Goal: Task Accomplishment & Management: Use online tool/utility

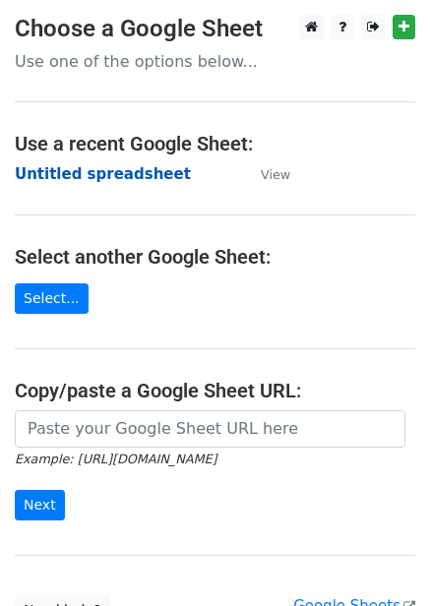
click at [147, 180] on strong "Untitled spreadsheet" at bounding box center [103, 174] width 176 height 18
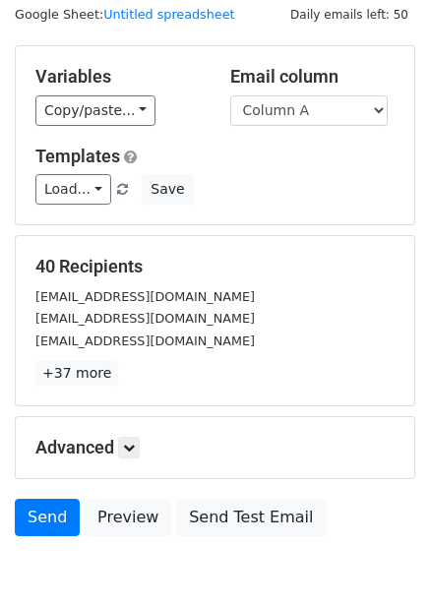
scroll to position [80, 0]
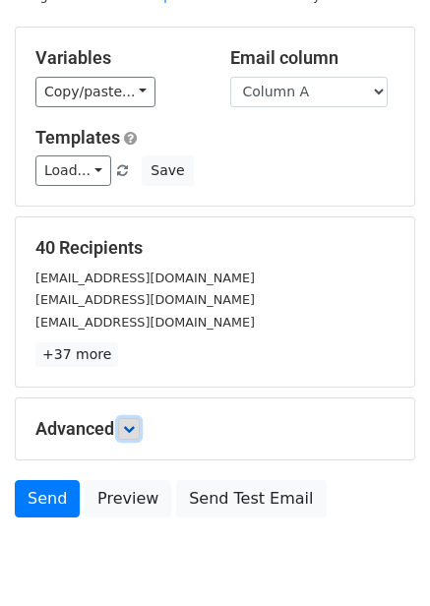
click at [129, 432] on icon at bounding box center [129, 429] width 12 height 12
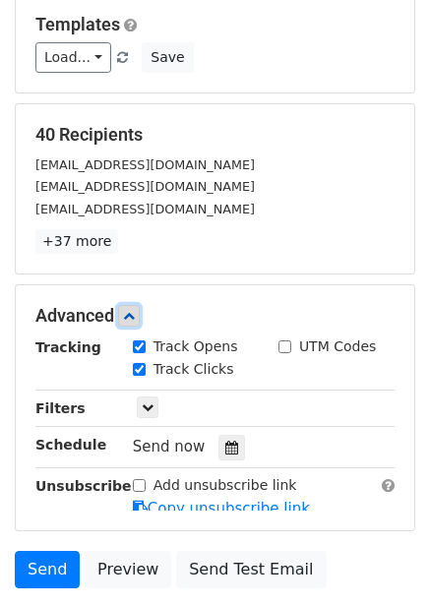
scroll to position [277, 0]
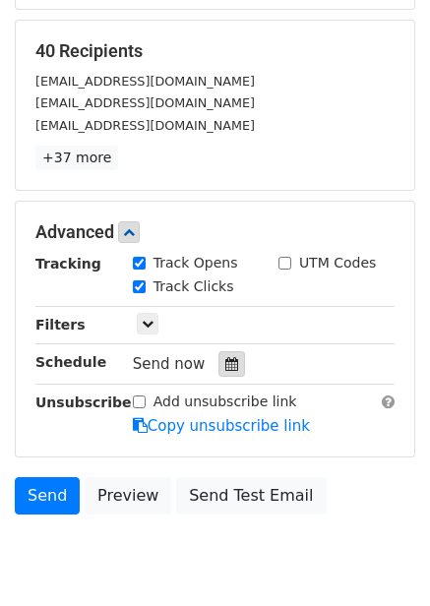
click at [225, 359] on icon at bounding box center [231, 364] width 13 height 14
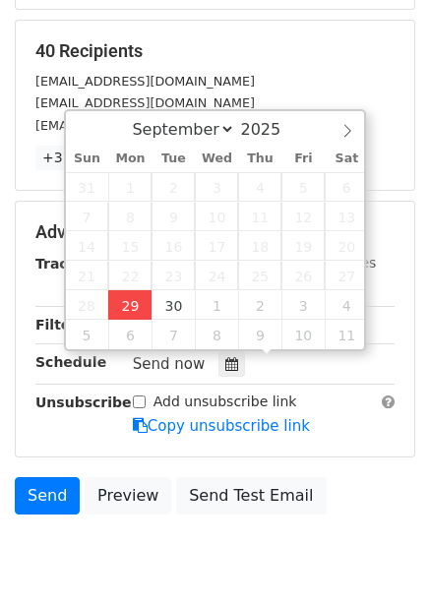
type input "[DATE] 12:56"
type input "56"
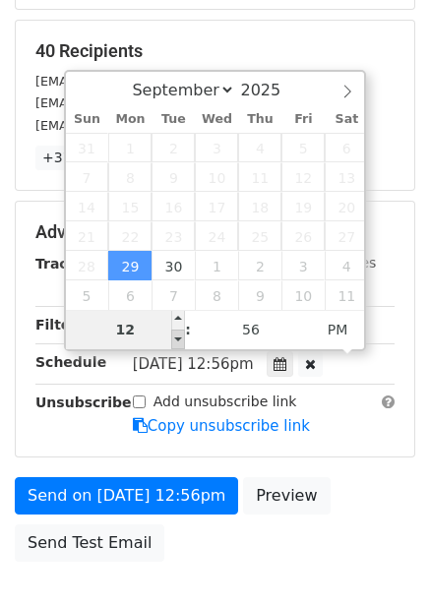
type input "4"
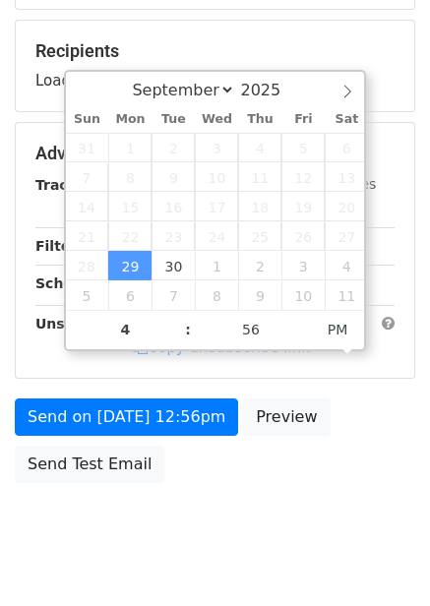
type input "[DATE] 16:56"
click at [375, 455] on div "Send on [DATE] 12:56pm Preview Send Test Email" at bounding box center [215, 446] width 430 height 95
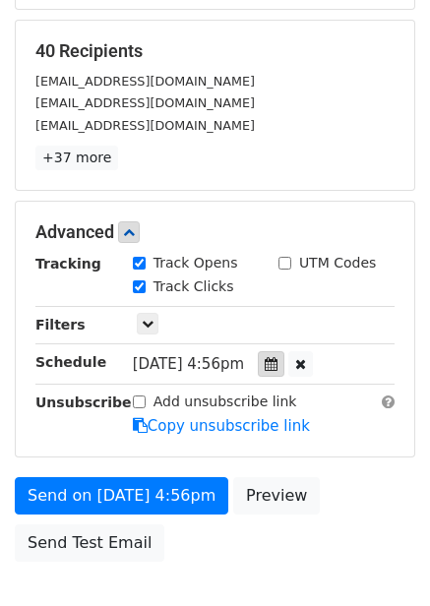
click at [278, 362] on icon at bounding box center [271, 364] width 13 height 14
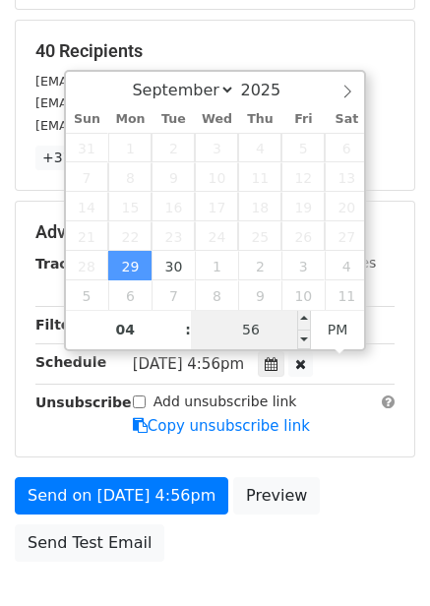
click at [255, 332] on input "56" at bounding box center [251, 329] width 120 height 39
type input "0"
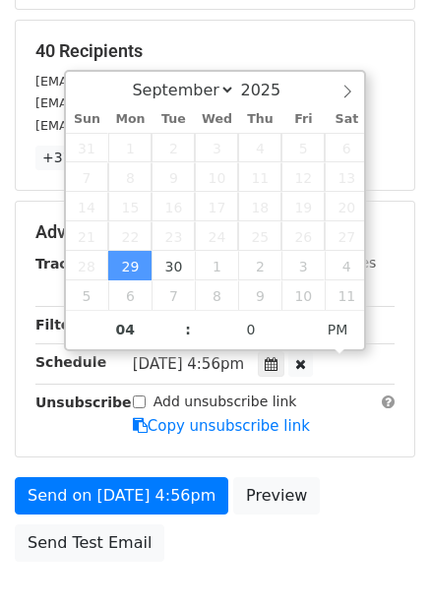
type input "2025-09-29 16:00"
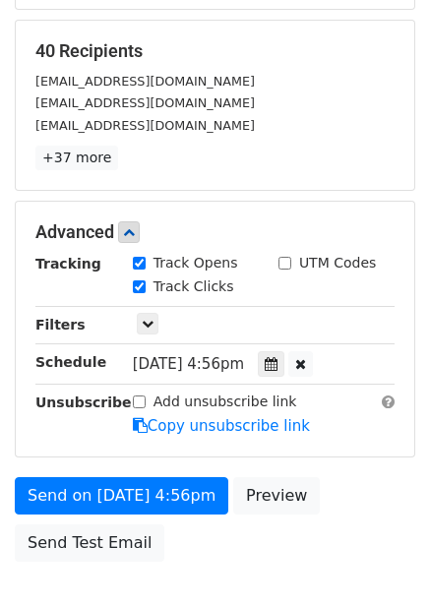
click at [325, 476] on form "Variables Copy/paste... {{Column A}} {{Column B}} {{Column C}} {{Column D}} {{C…" at bounding box center [215, 201] width 401 height 742
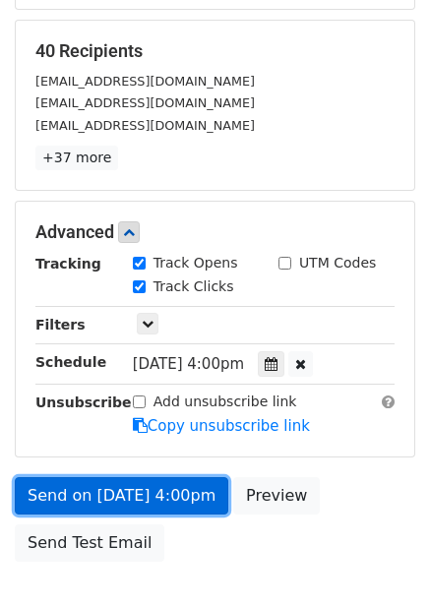
click at [179, 485] on link "Send on Sep 29 at 4:00pm" at bounding box center [122, 495] width 214 height 37
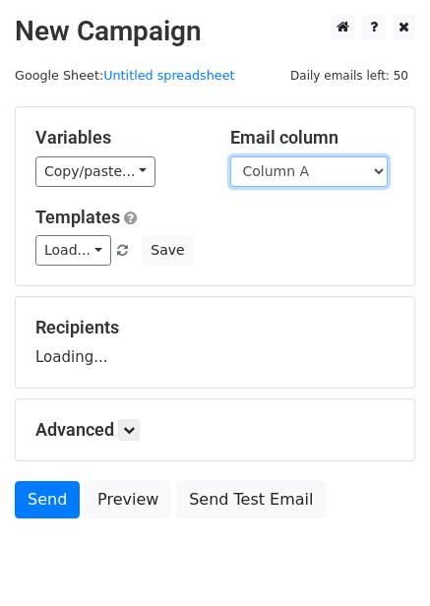
click at [294, 170] on select "Column A Column B Column C Column D Column E Column F" at bounding box center [309, 172] width 158 height 31
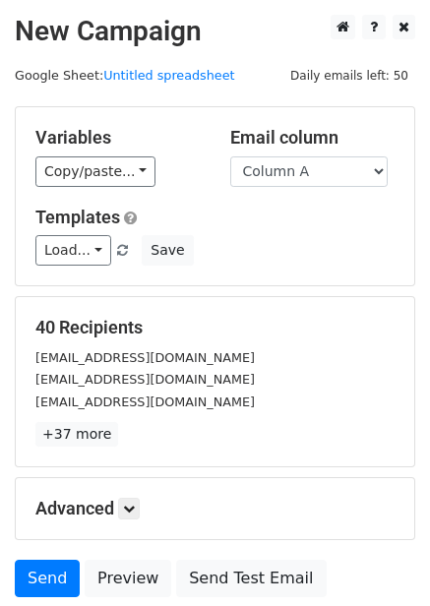
click at [290, 226] on h5 "Templates" at bounding box center [214, 218] width 359 height 22
drag, startPoint x: 299, startPoint y: 168, endPoint x: 299, endPoint y: 180, distance: 11.8
click at [299, 168] on select "Column A Column B Column C Column D Column E Column F" at bounding box center [309, 172] width 158 height 31
select select "Column B"
click at [230, 157] on select "Column A Column B Column C Column D Column E Column F" at bounding box center [309, 172] width 158 height 31
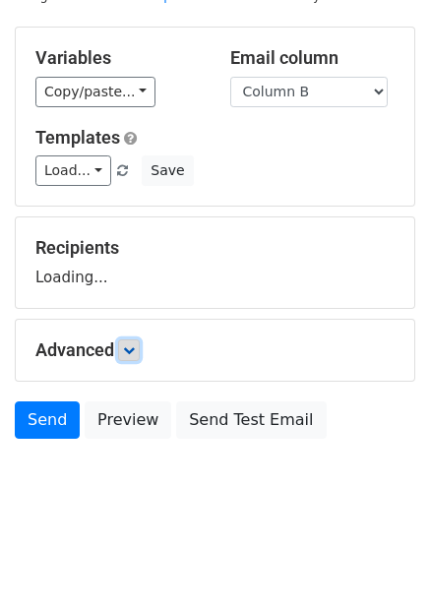
click at [133, 349] on icon at bounding box center [129, 351] width 12 height 12
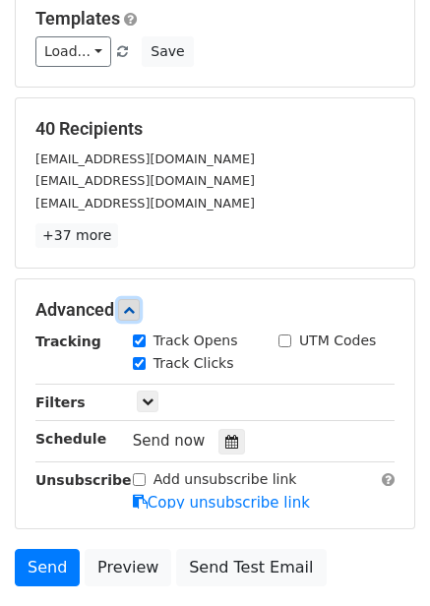
scroll to position [333, 0]
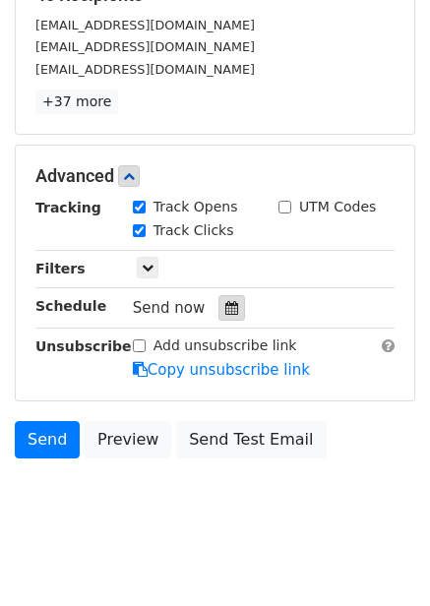
click at [225, 315] on icon at bounding box center [231, 308] width 13 height 14
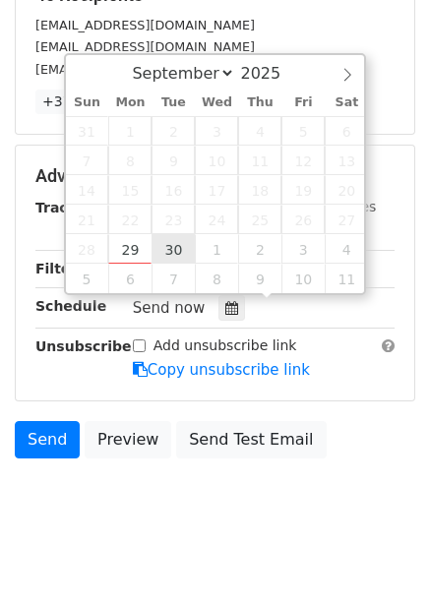
type input "[DATE] 12:00"
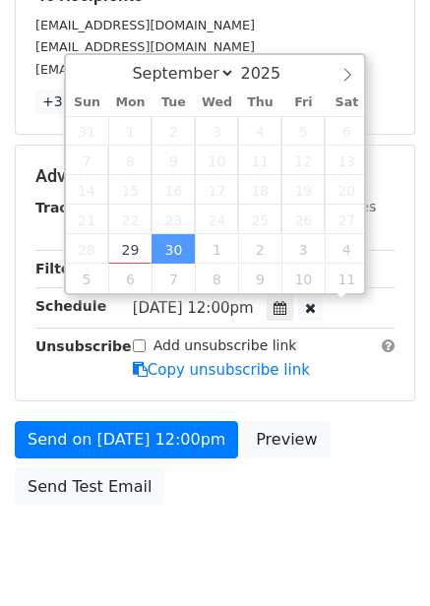
scroll to position [1, 0]
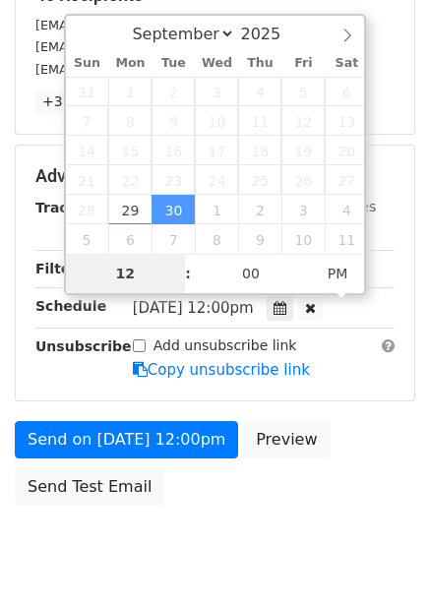
type input "5"
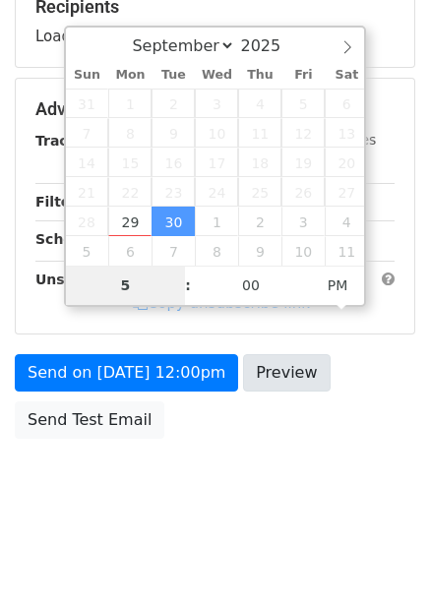
scroll to position [320, 0]
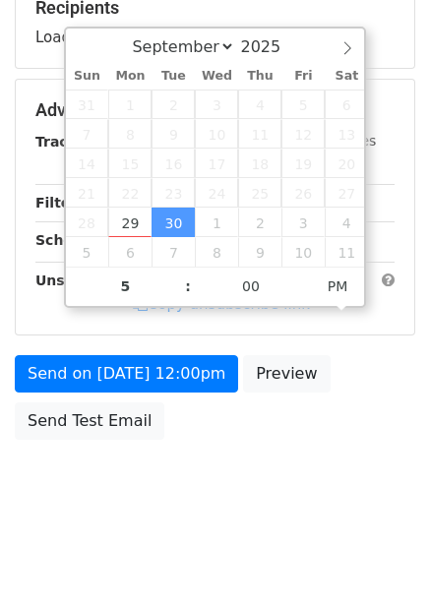
type input "[DATE] 17:00"
drag, startPoint x: 319, startPoint y: 426, endPoint x: 312, endPoint y: 443, distance: 18.1
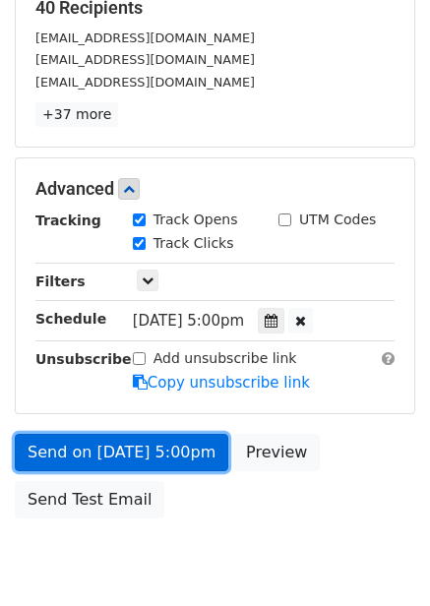
click at [189, 447] on link "Send on [DATE] 5:00pm" at bounding box center [122, 452] width 214 height 37
